Goal: Task Accomplishment & Management: Manage account settings

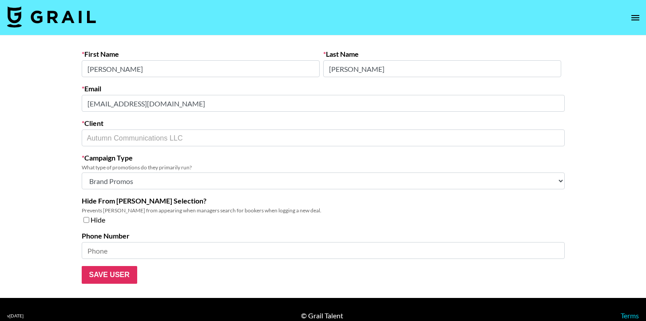
select select "Brand"
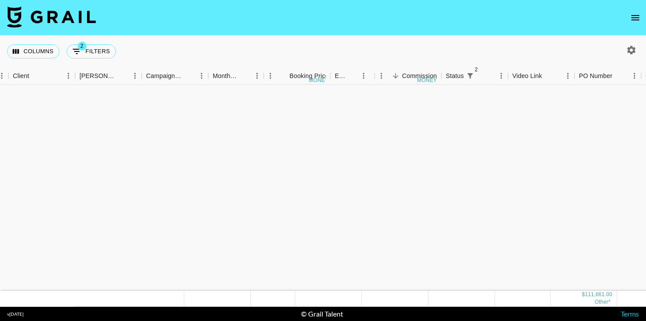
scroll to position [566, 287]
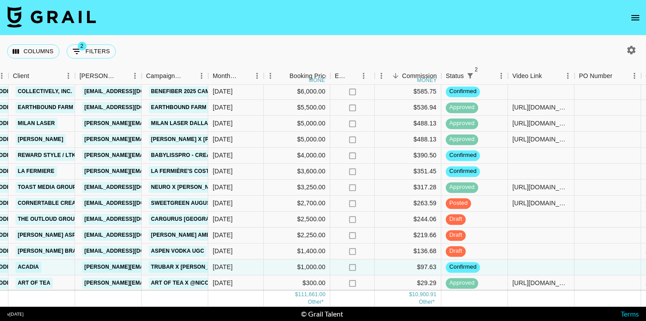
click at [631, 47] on icon "button" at bounding box center [631, 50] width 8 height 8
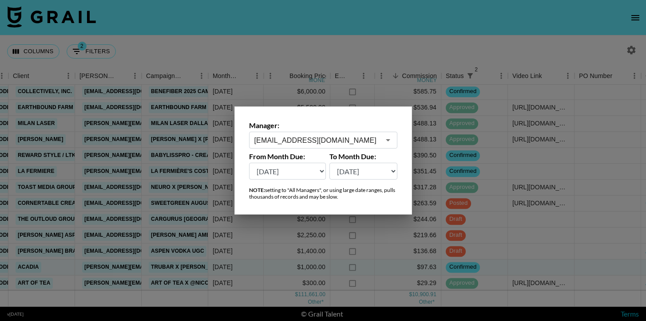
click at [308, 170] on select "[DATE] [DATE] '[DATE] May '[DATE] Mar '[DATE] Jan '[DATE] Nov '[DATE] Sep '[DAT…" at bounding box center [287, 171] width 77 height 17
select select "[DATE]"
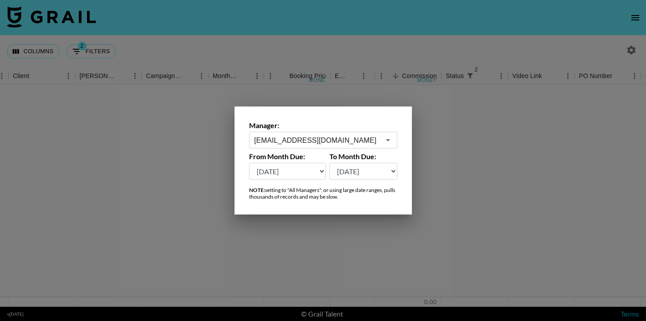
click at [319, 147] on div "[EMAIL_ADDRESS][DOMAIN_NAME] ​" at bounding box center [323, 140] width 148 height 17
click at [315, 136] on input "[EMAIL_ADDRESS][DOMAIN_NAME]" at bounding box center [317, 140] width 126 height 10
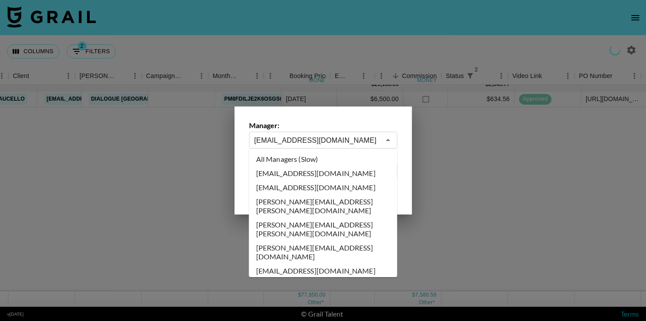
scroll to position [0, 287]
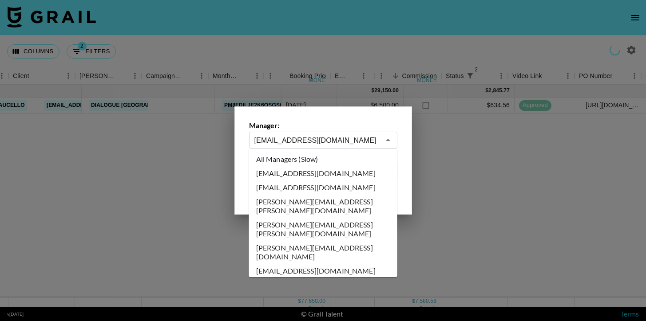
click at [382, 142] on button "Close" at bounding box center [388, 140] width 12 height 12
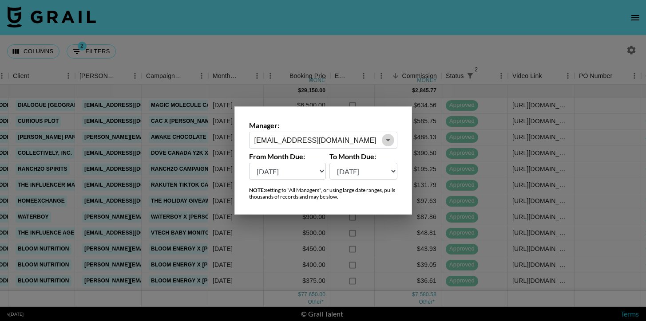
click at [382, 142] on button "Open" at bounding box center [388, 140] width 12 height 12
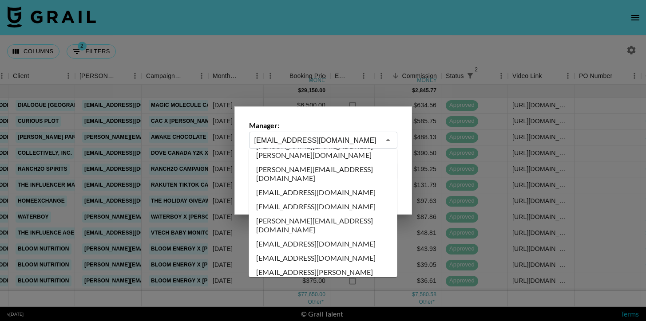
scroll to position [0, 0]
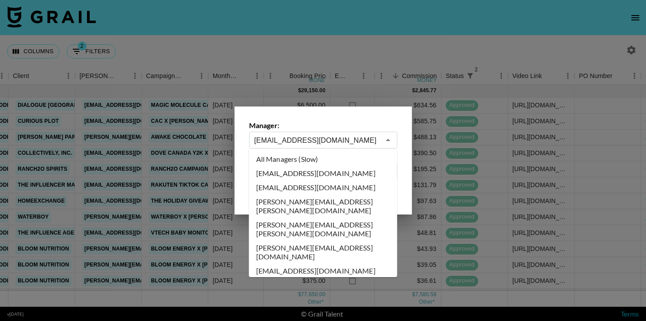
click at [307, 162] on li "All Managers (Slow)" at bounding box center [323, 159] width 148 height 14
type input "All Managers (Slow)"
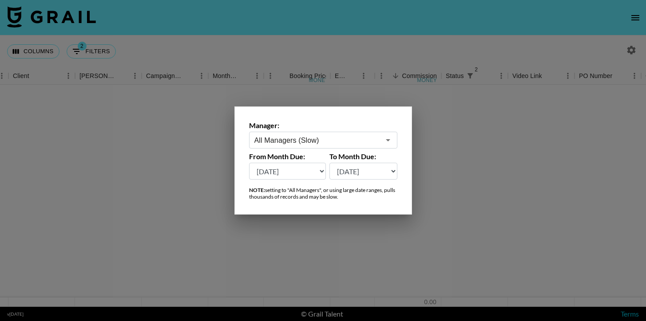
click at [260, 30] on div at bounding box center [323, 160] width 646 height 321
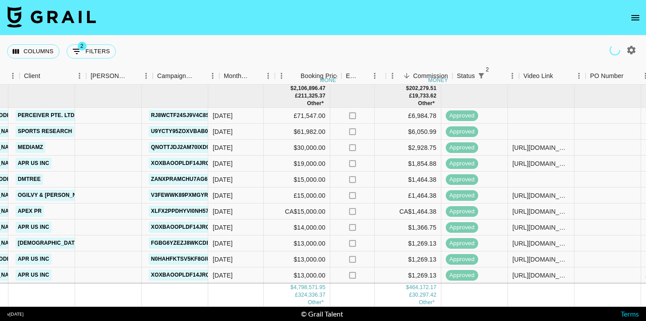
scroll to position [0, 40]
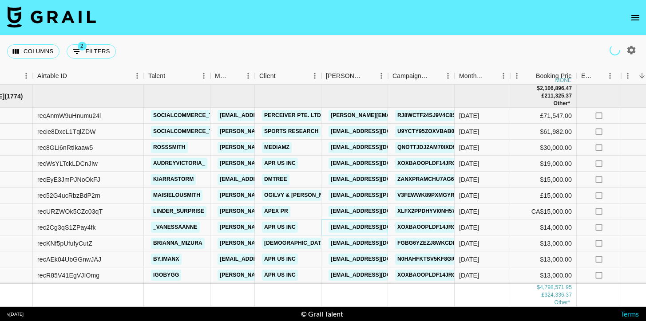
click at [353, 228] on link "[EMAIL_ADDRESS][DOMAIN_NAME]" at bounding box center [377, 227] width 99 height 11
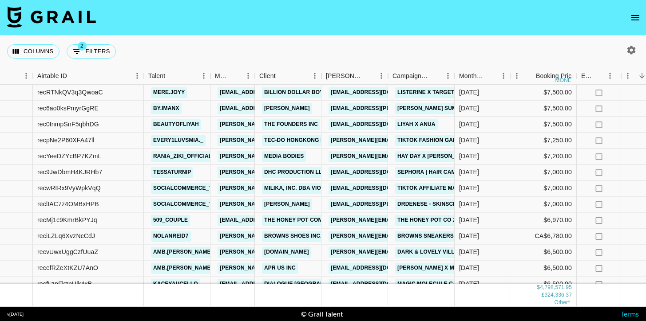
scroll to position [615, 40]
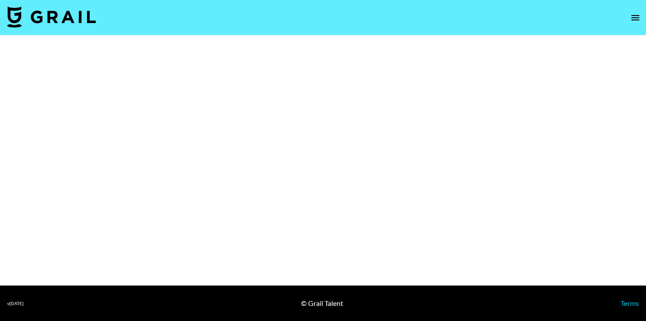
select select "Brand"
